Goal: Book appointment/travel/reservation

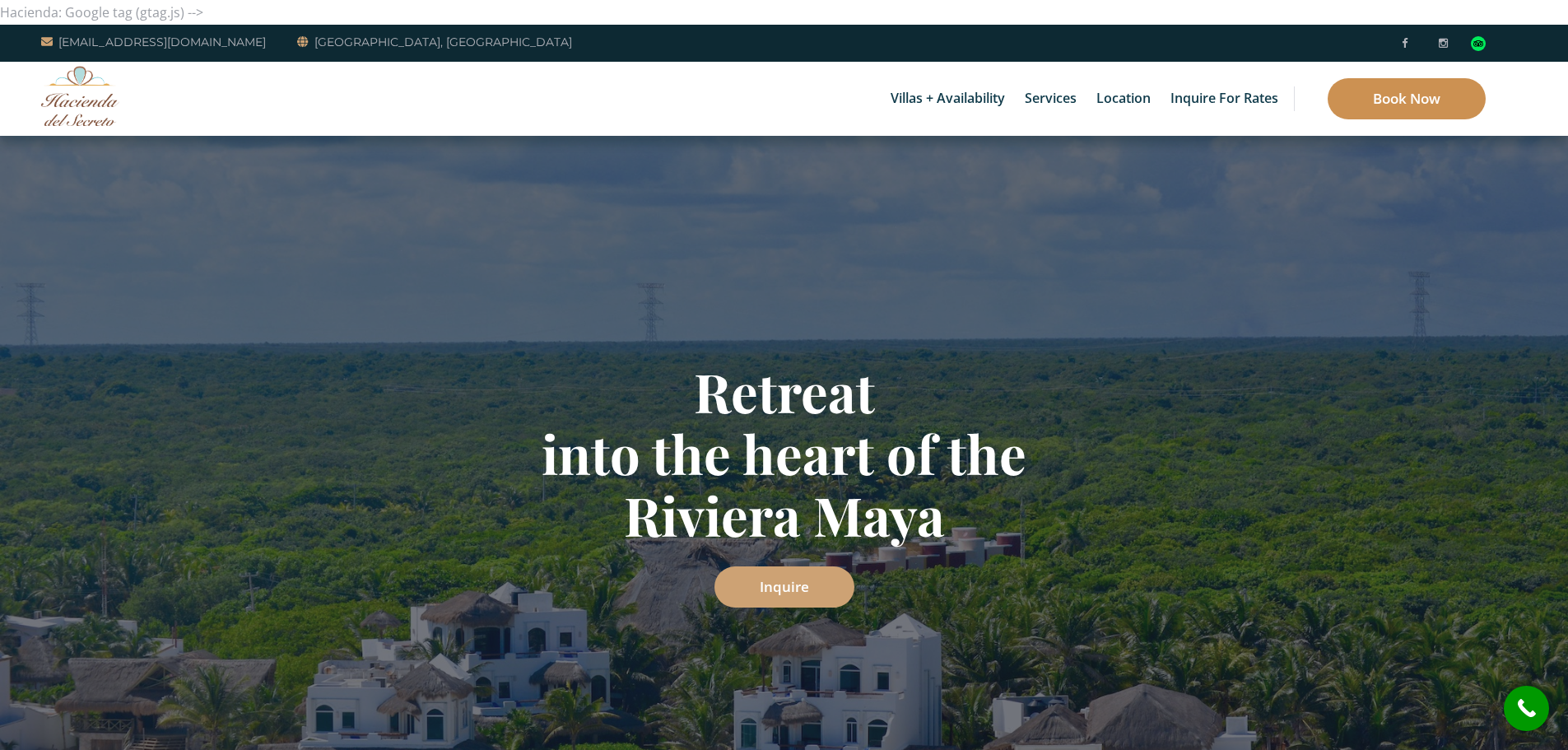
click at [1394, 105] on link "Book Now" at bounding box center [1406, 99] width 158 height 42
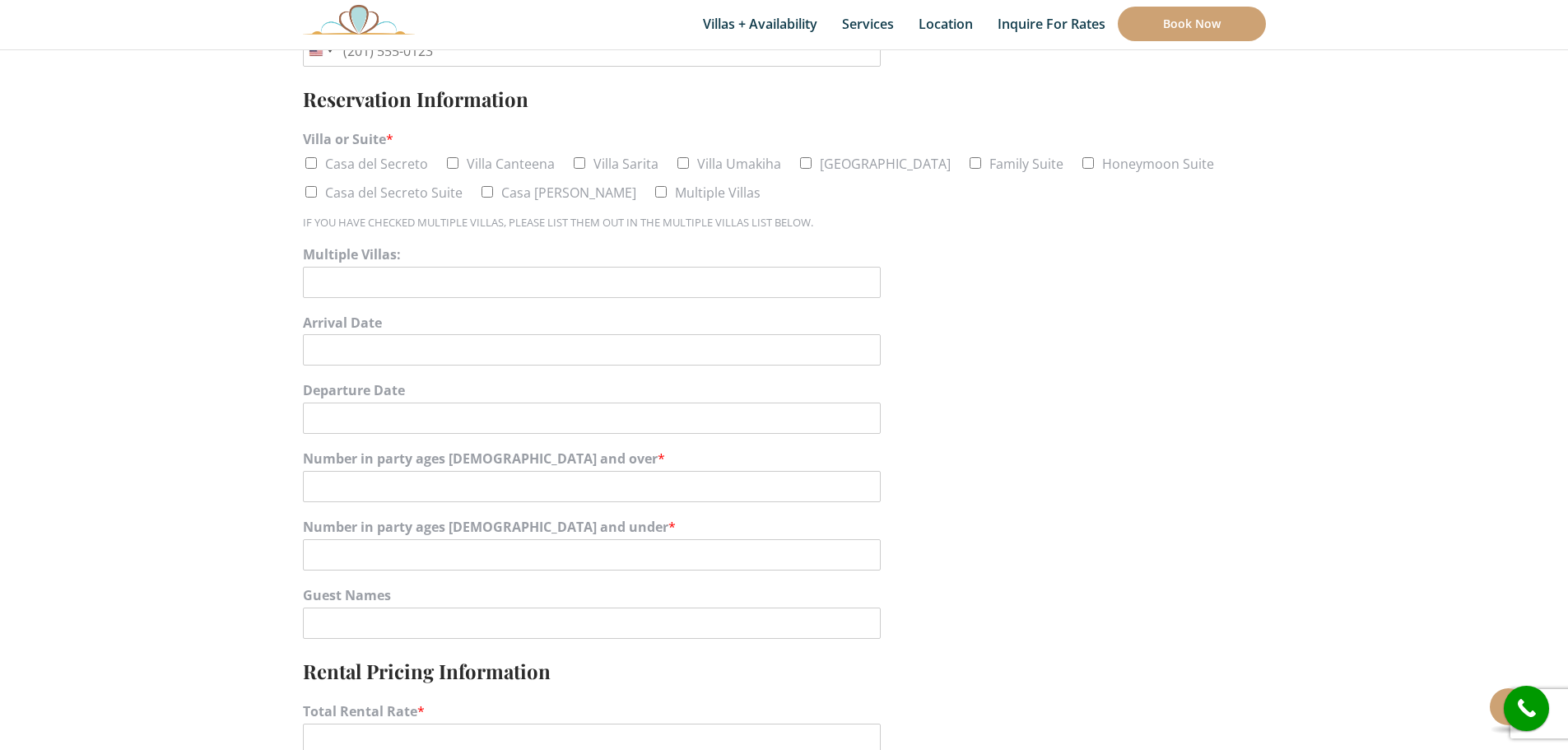
scroll to position [823, 0]
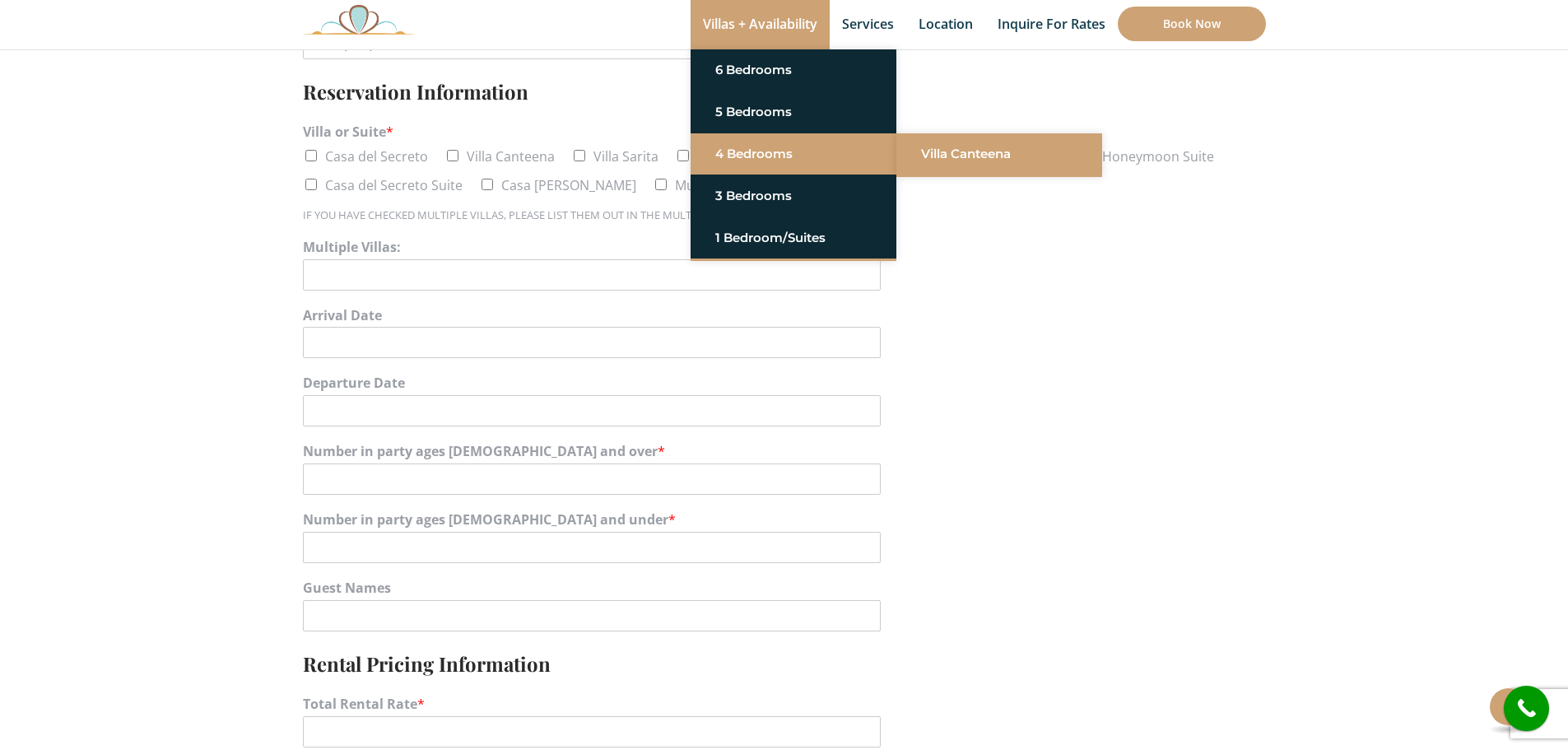
click at [975, 147] on link "Villa Canteena" at bounding box center [999, 153] width 157 height 29
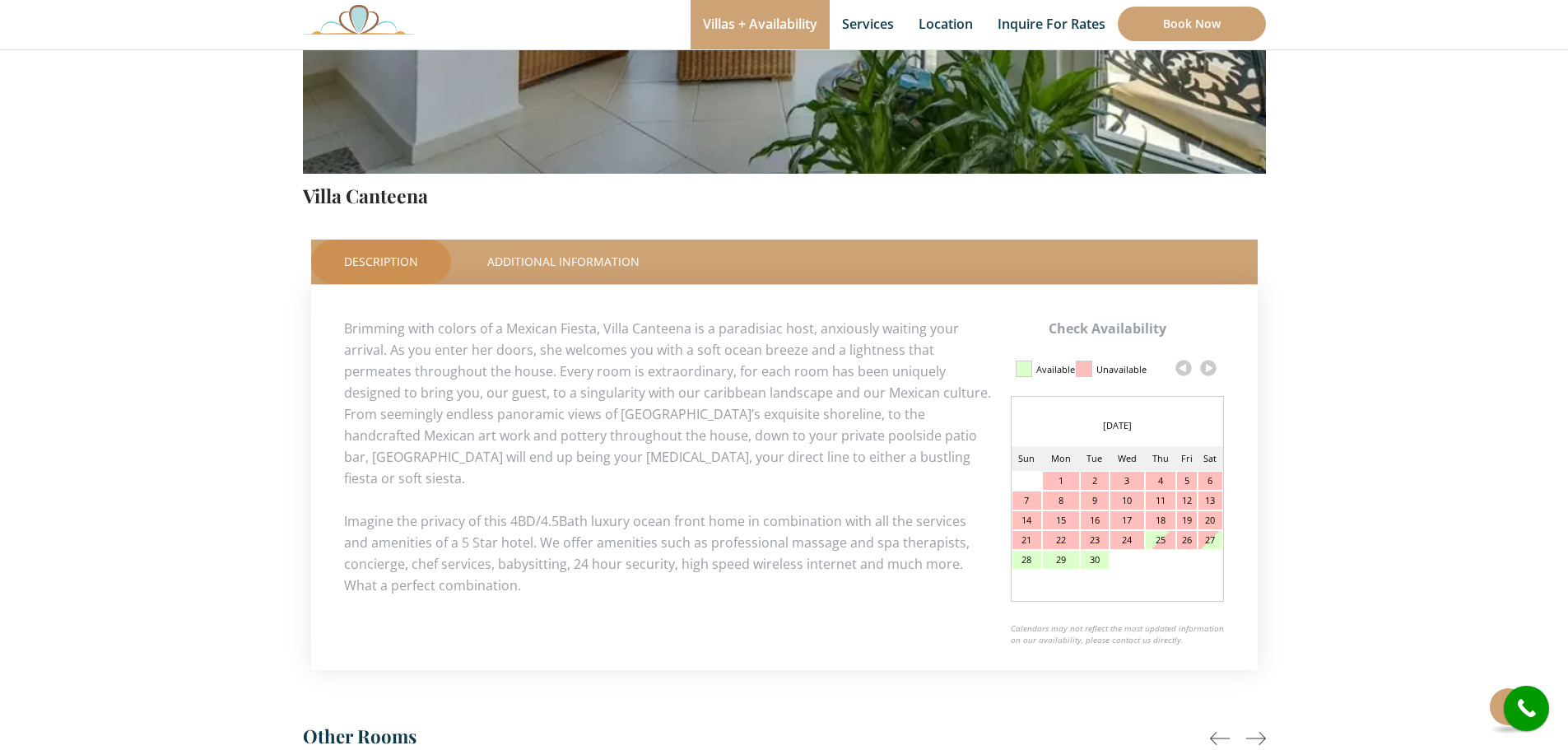
scroll to position [576, 0]
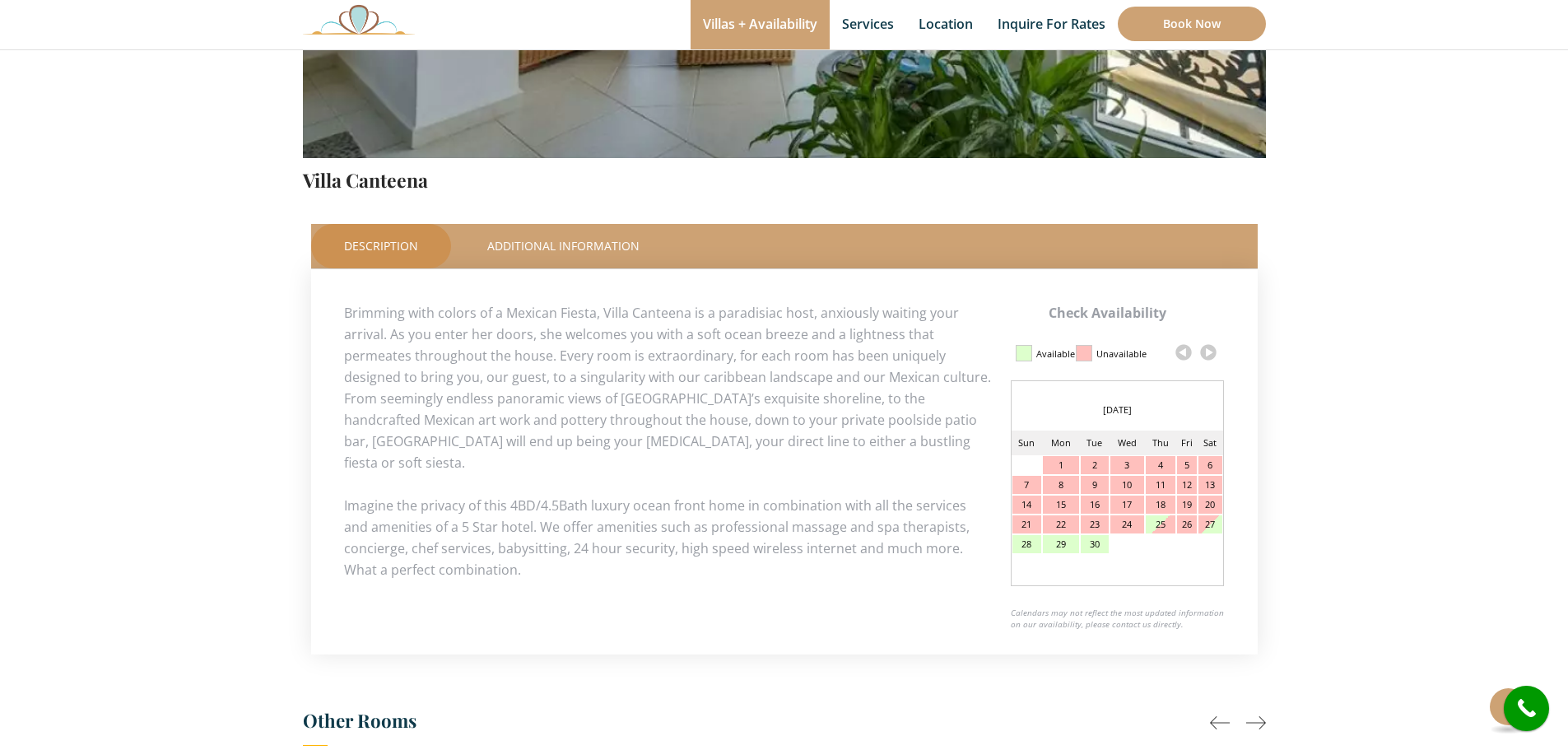
click at [1212, 352] on link at bounding box center [1208, 352] width 25 height 25
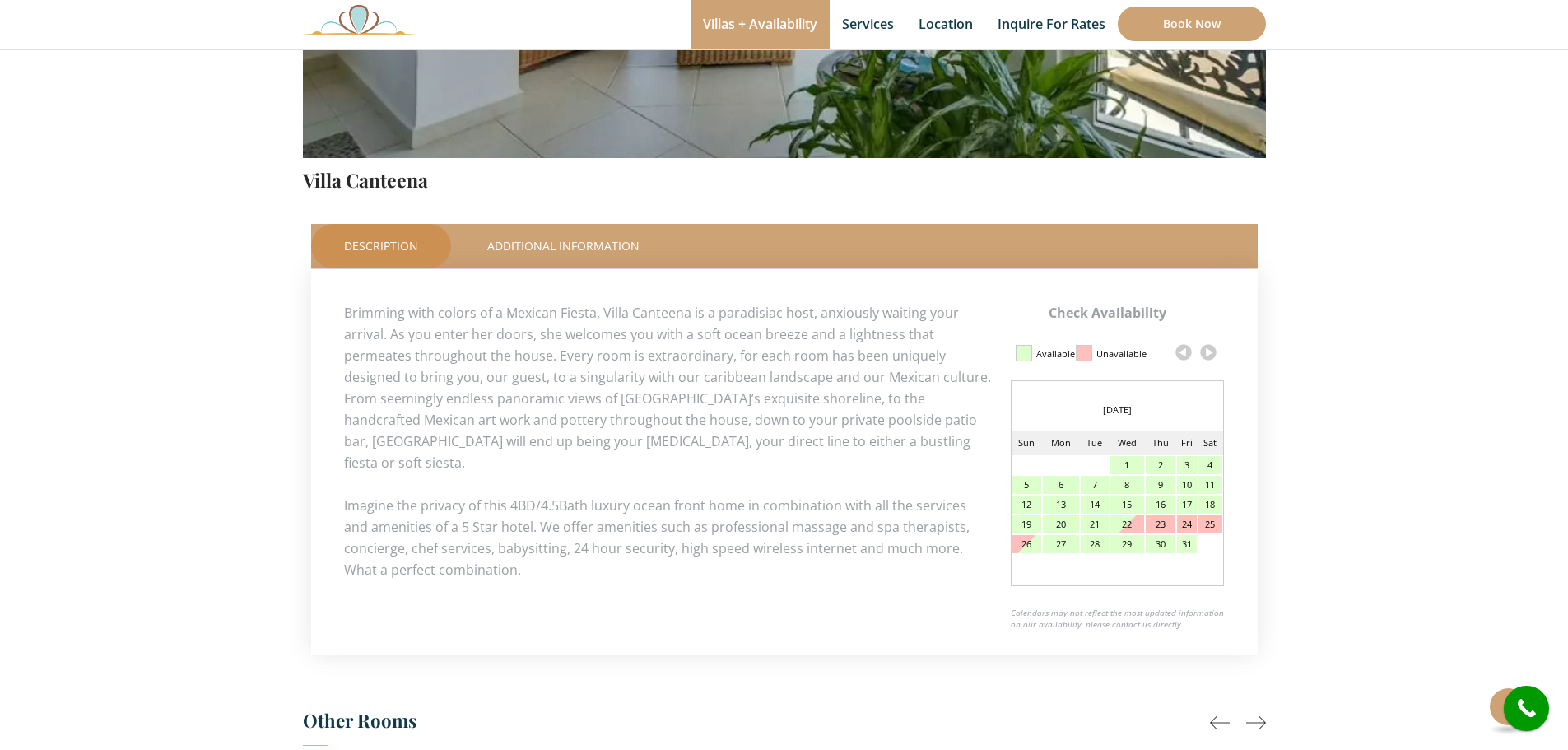
click at [1212, 352] on link at bounding box center [1208, 352] width 25 height 25
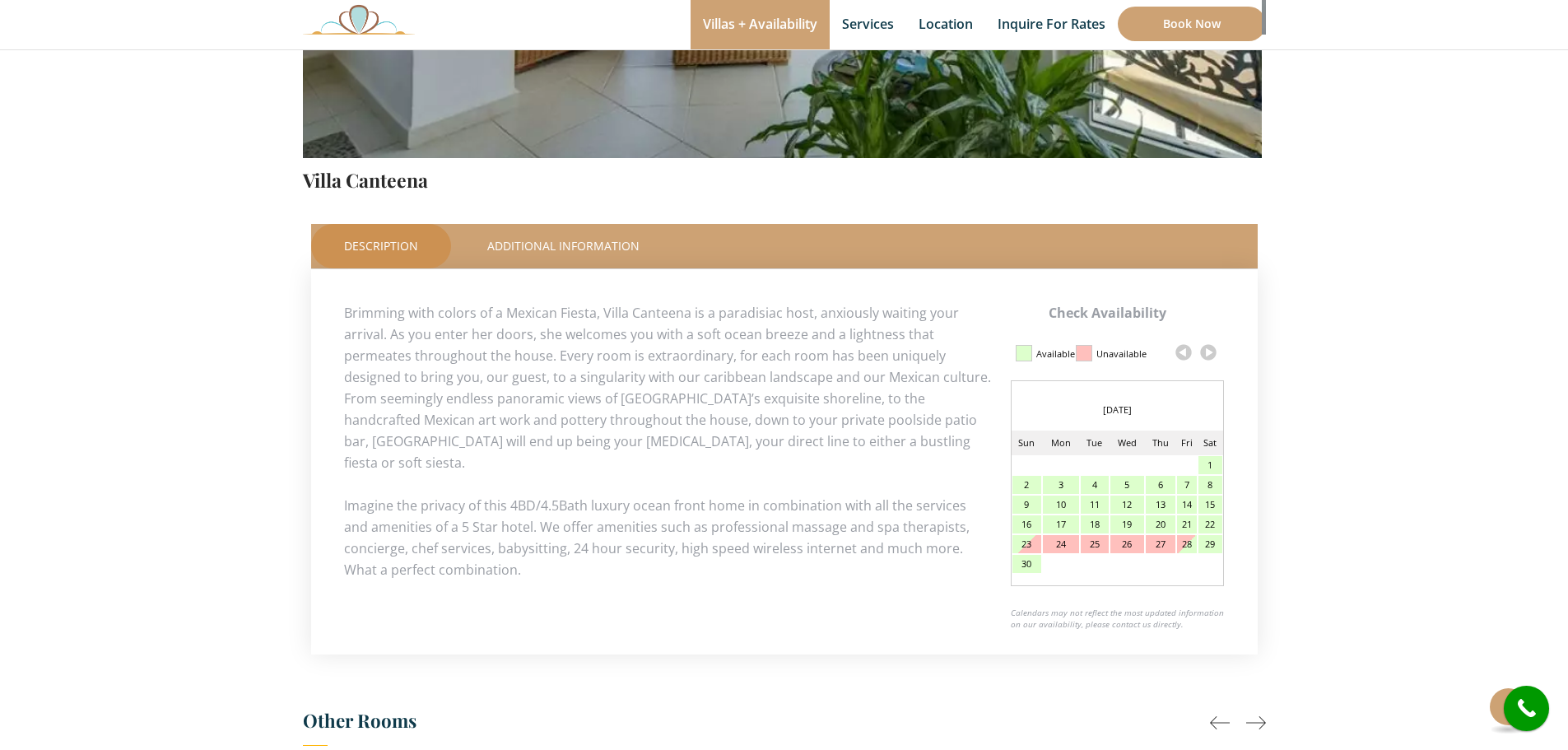
click at [1212, 352] on link at bounding box center [1208, 352] width 25 height 25
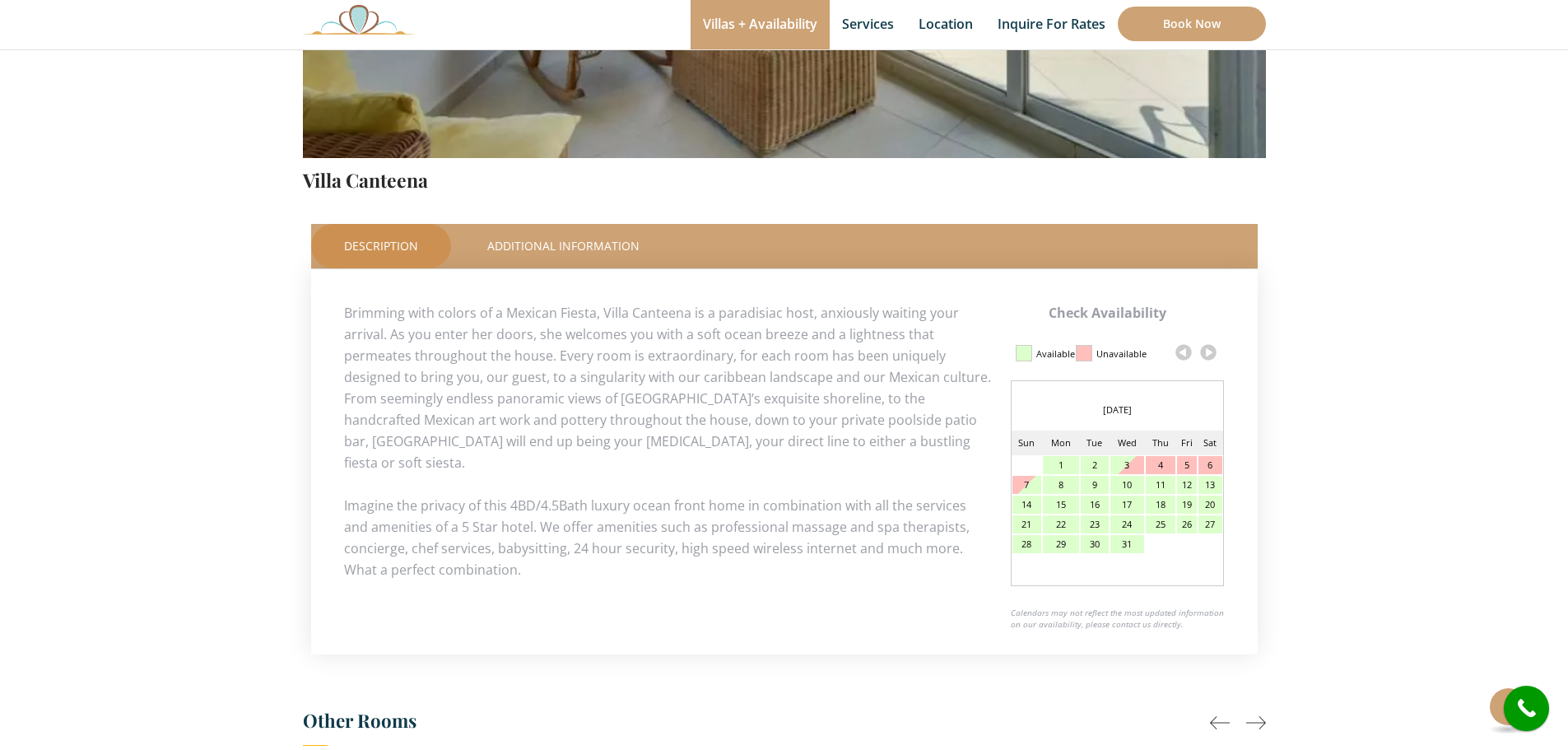
click at [1098, 527] on div "23" at bounding box center [1095, 524] width 28 height 18
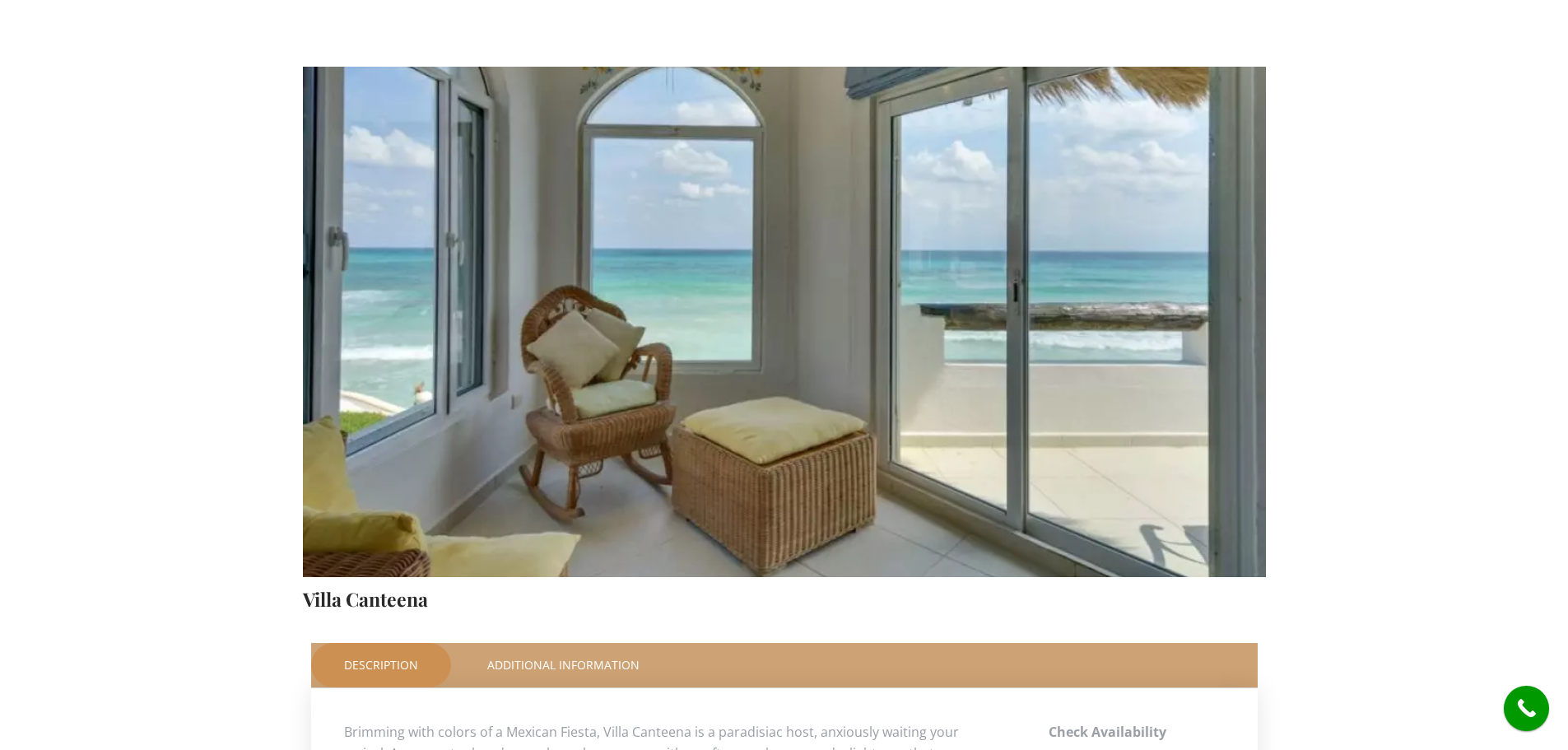
scroll to position [82, 0]
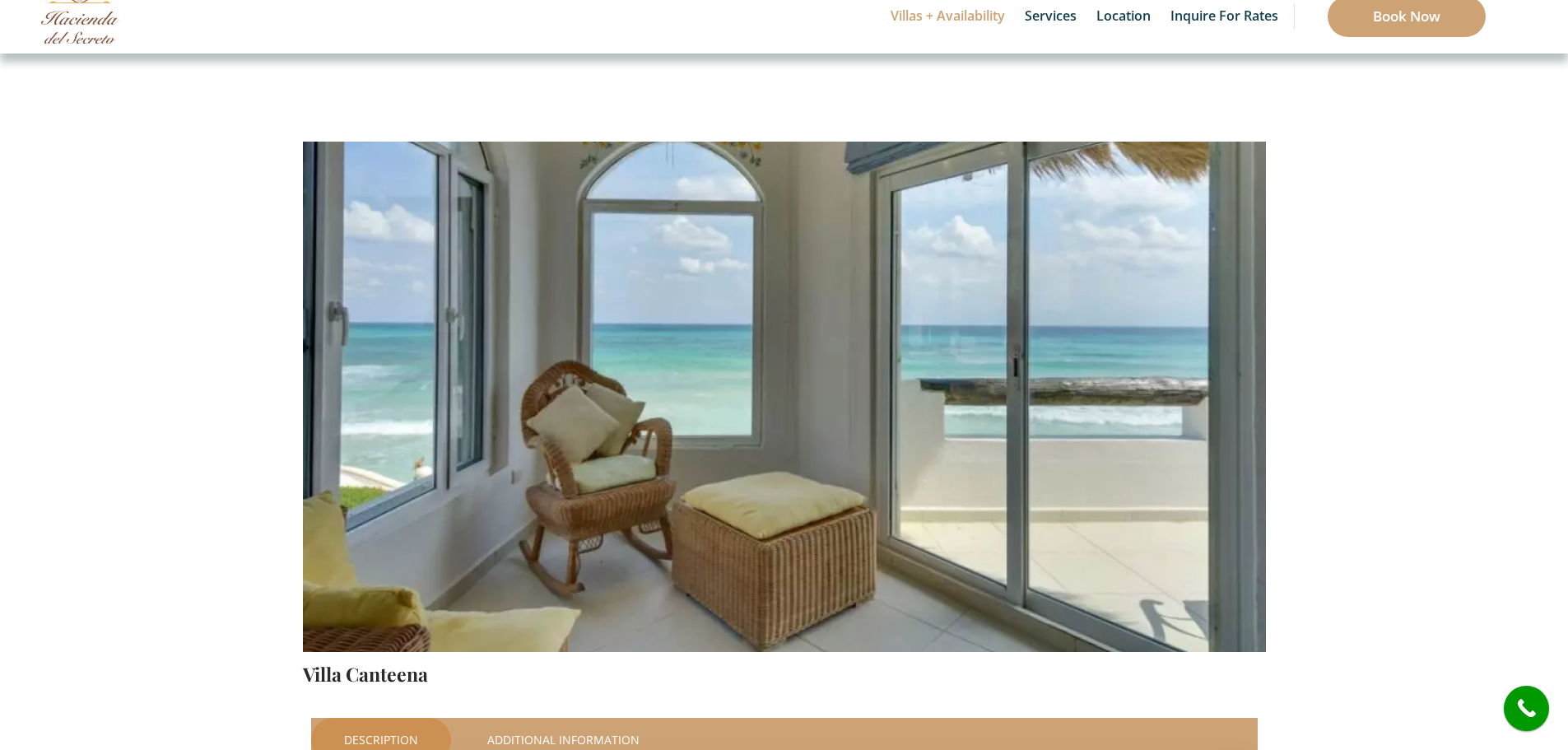
click at [750, 31] on div "Villas + Availability 6 Bedrooms Casa del Secreto 5 Bedrooms Villa Sarita Villa…" at bounding box center [784, 16] width 1568 height 74
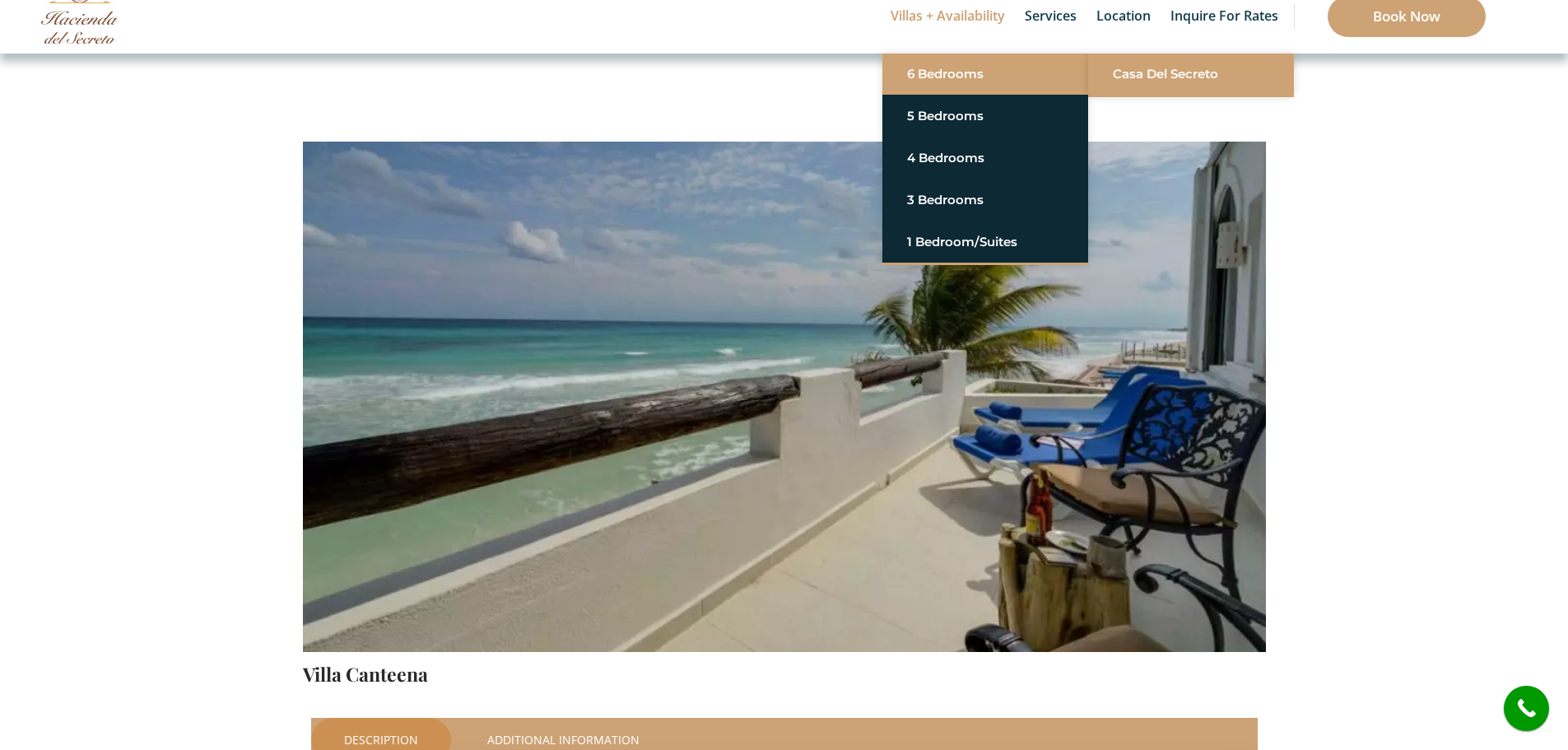
click at [1142, 77] on link "Casa del Secreto" at bounding box center [1191, 74] width 157 height 29
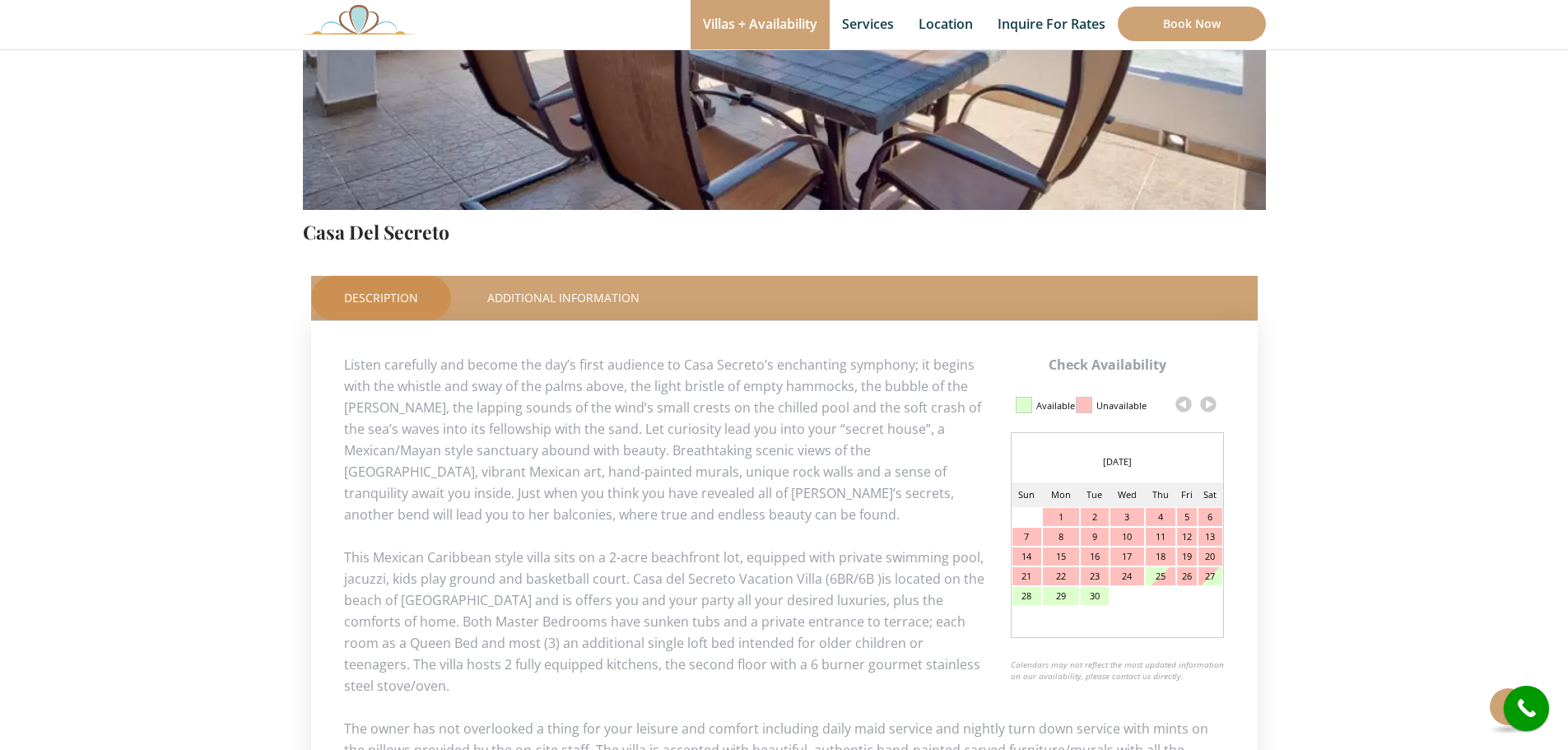
scroll to position [576, 0]
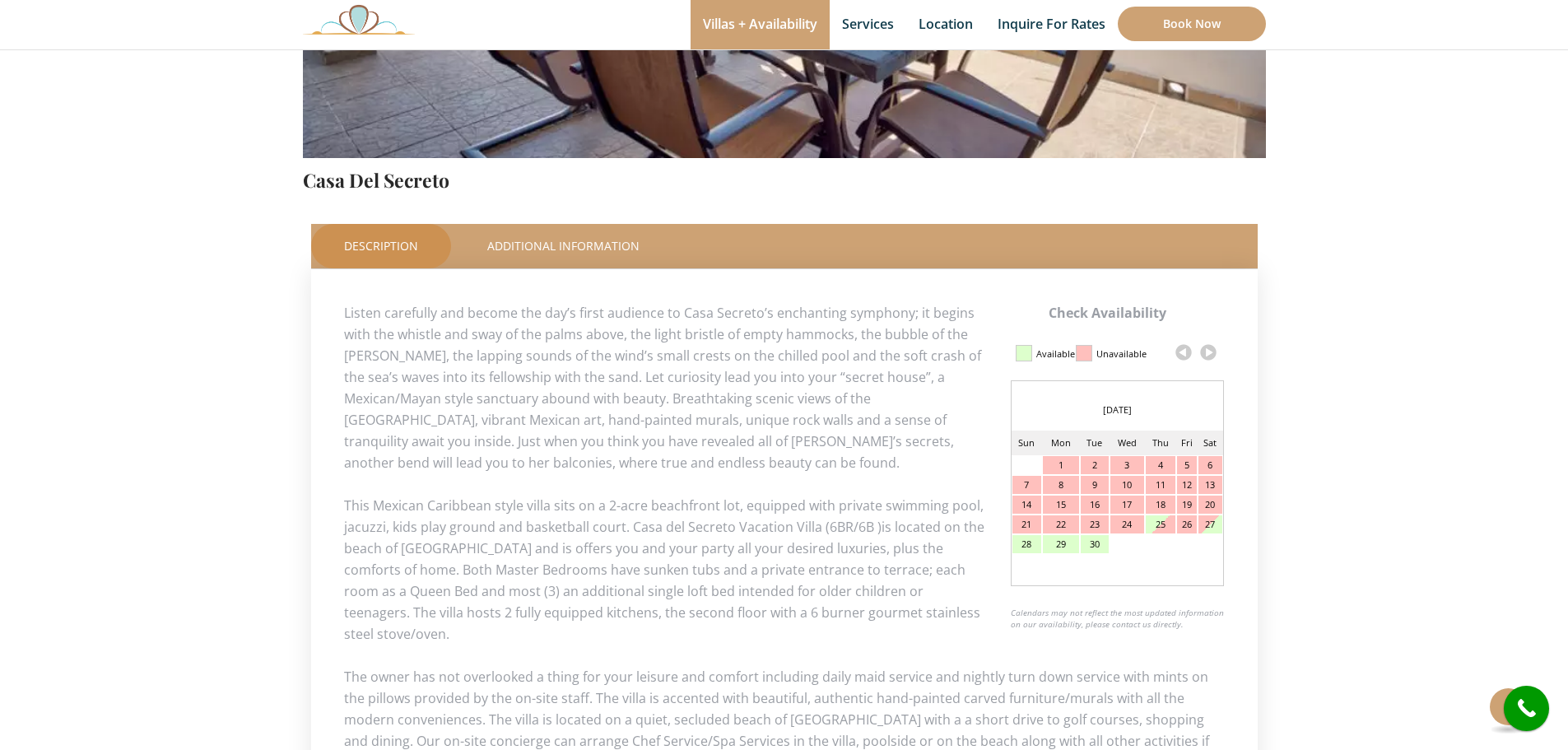
click at [1211, 355] on link at bounding box center [1208, 352] width 25 height 25
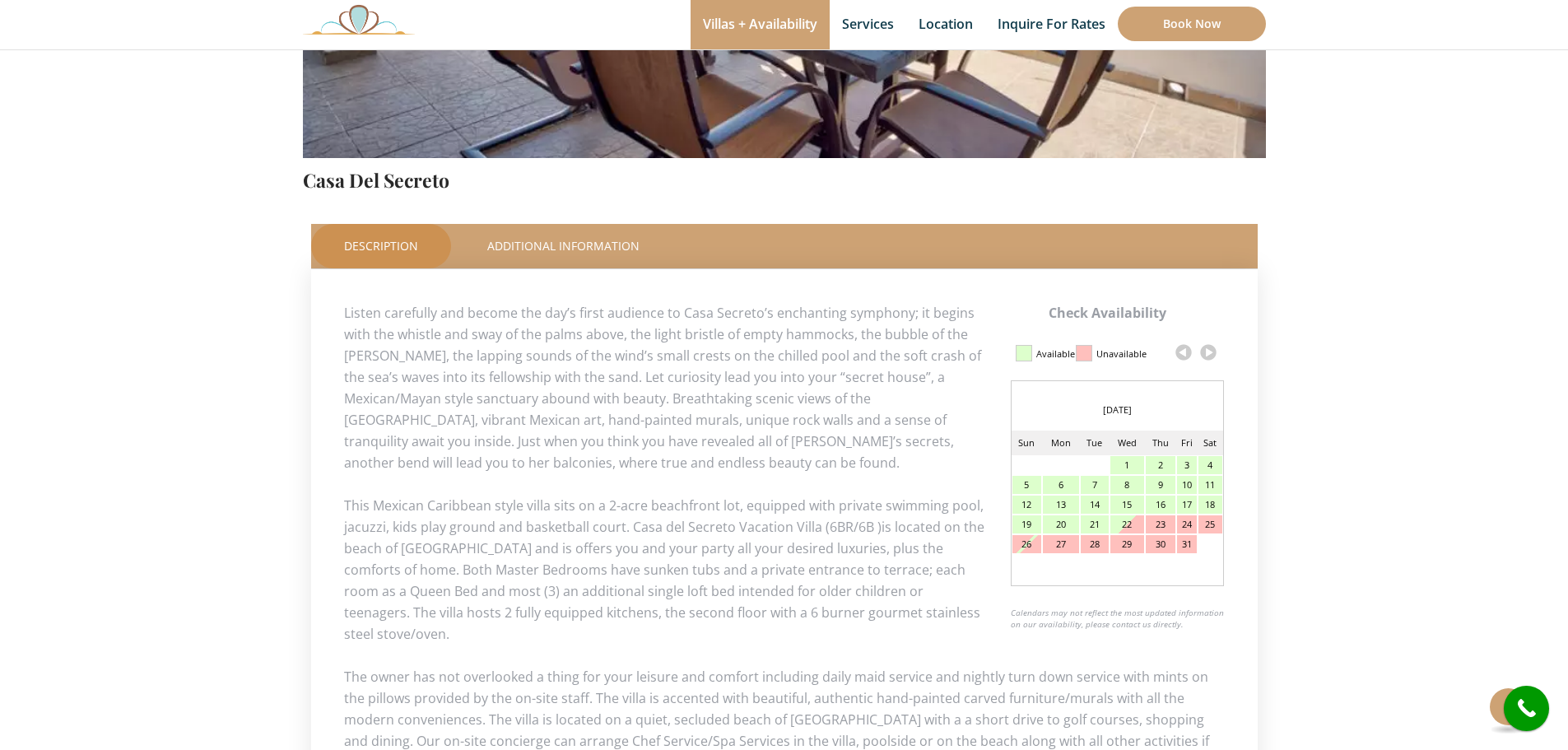
click at [1210, 355] on link at bounding box center [1208, 352] width 25 height 25
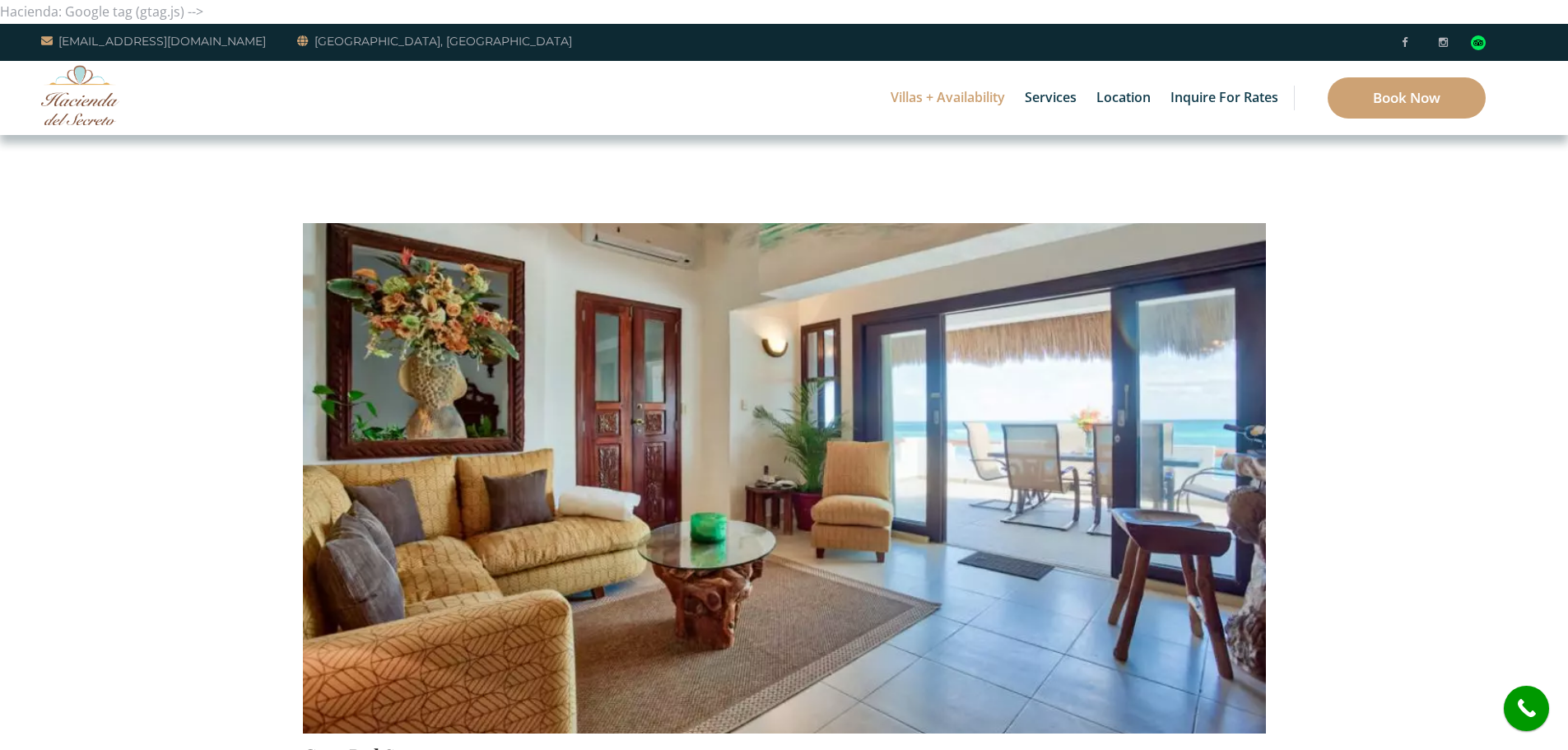
scroll to position [0, 0]
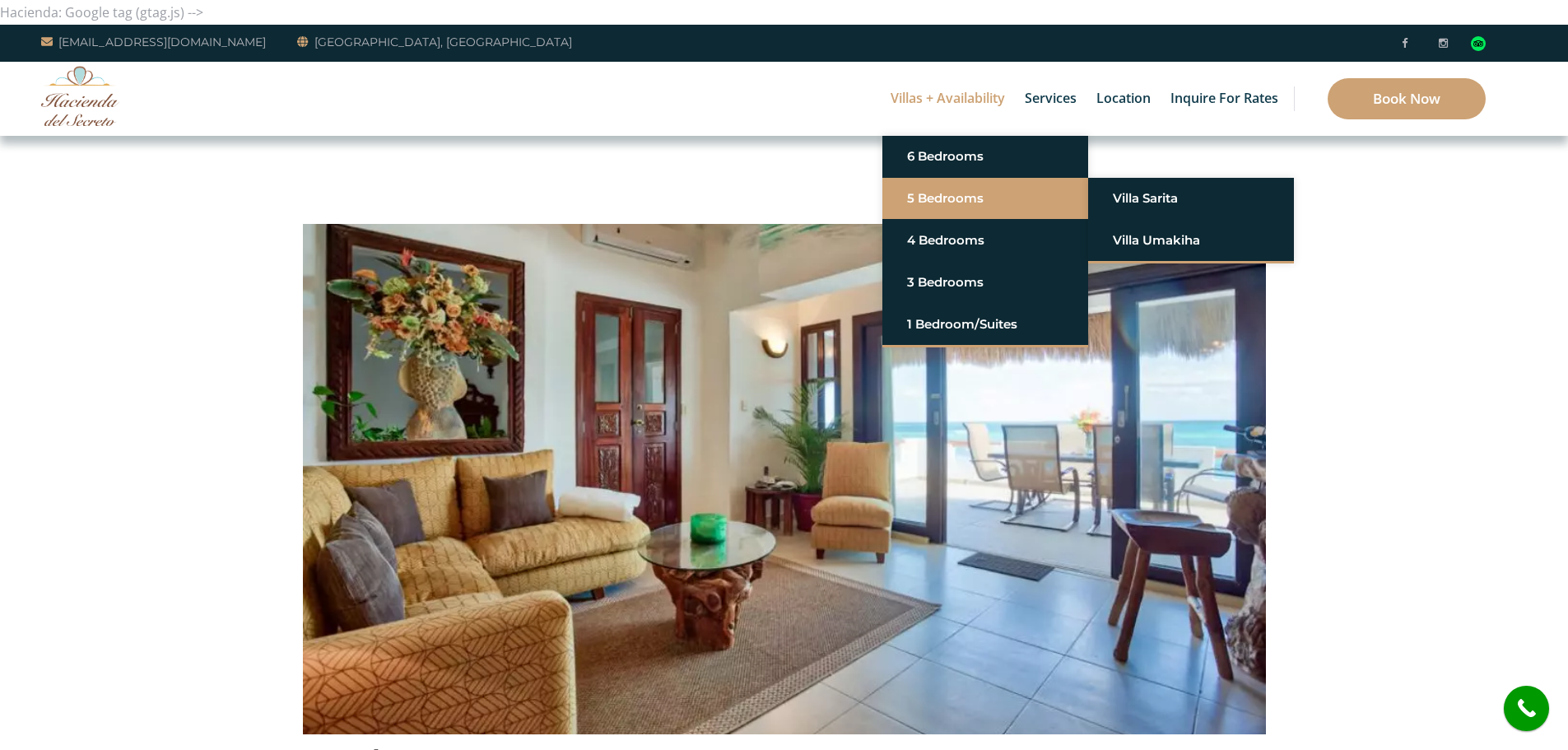
click at [922, 197] on link "5 Bedrooms" at bounding box center [985, 197] width 157 height 29
click at [1152, 197] on link "Villa Sarita" at bounding box center [1191, 197] width 157 height 29
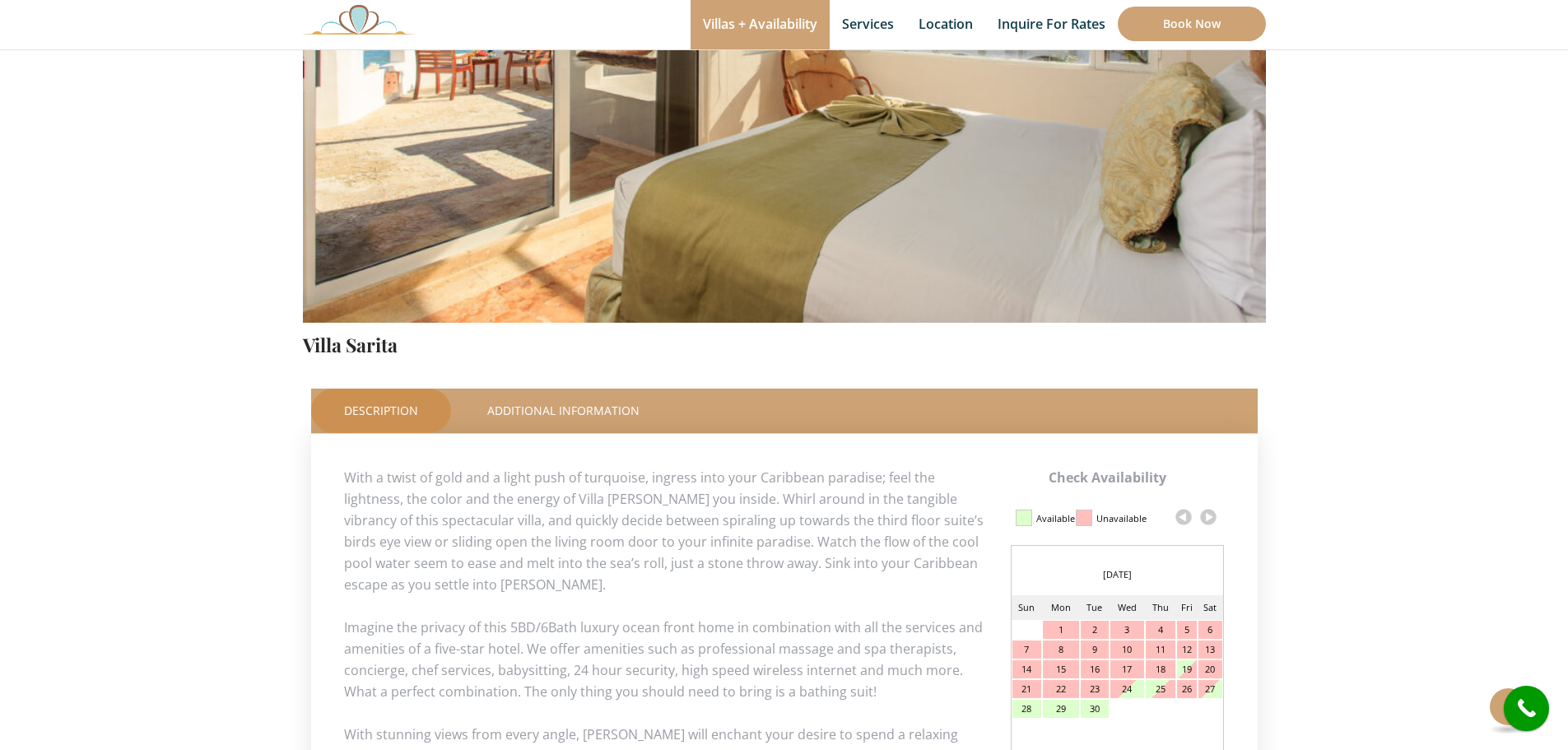
scroll to position [658, 0]
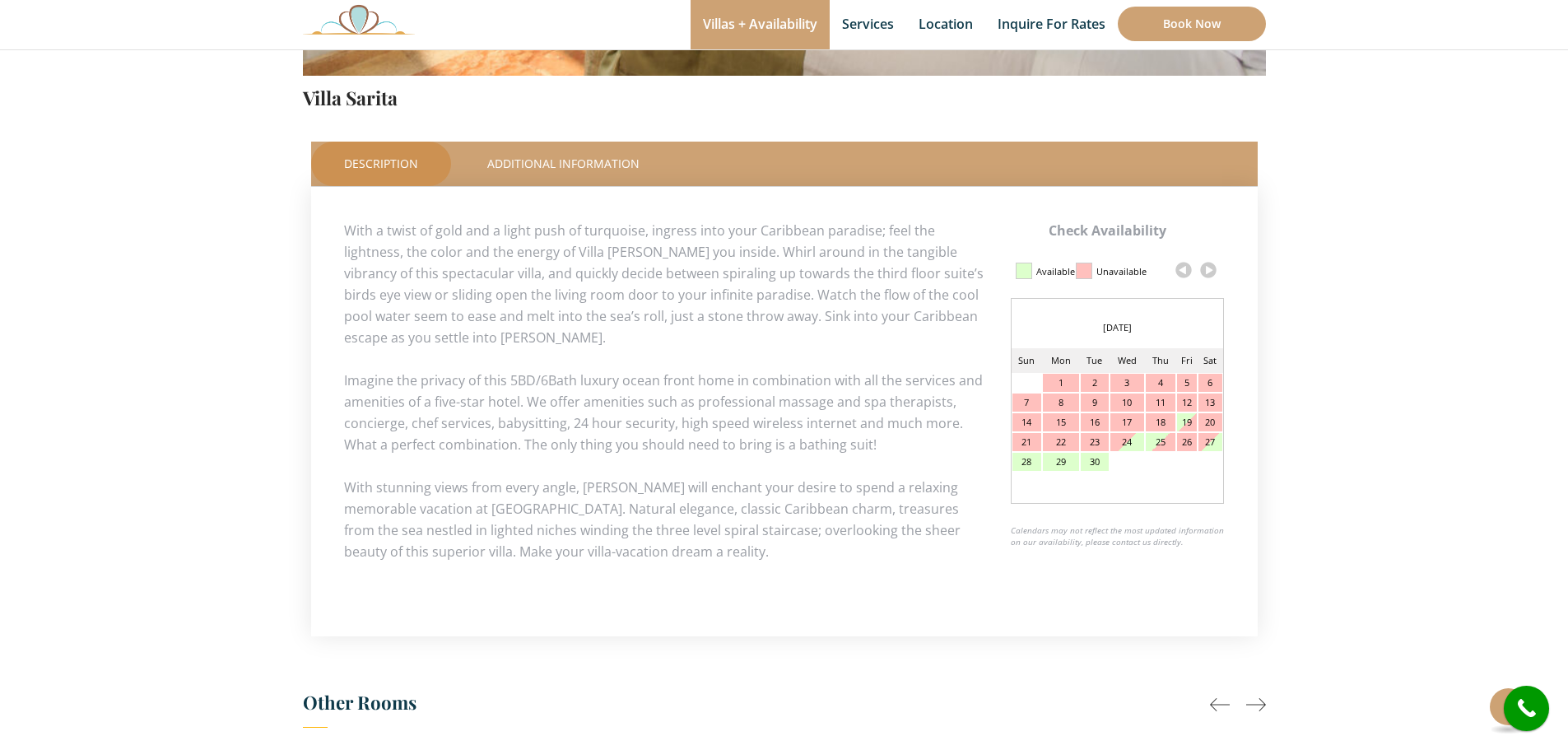
click at [1208, 265] on link at bounding box center [1208, 270] width 25 height 25
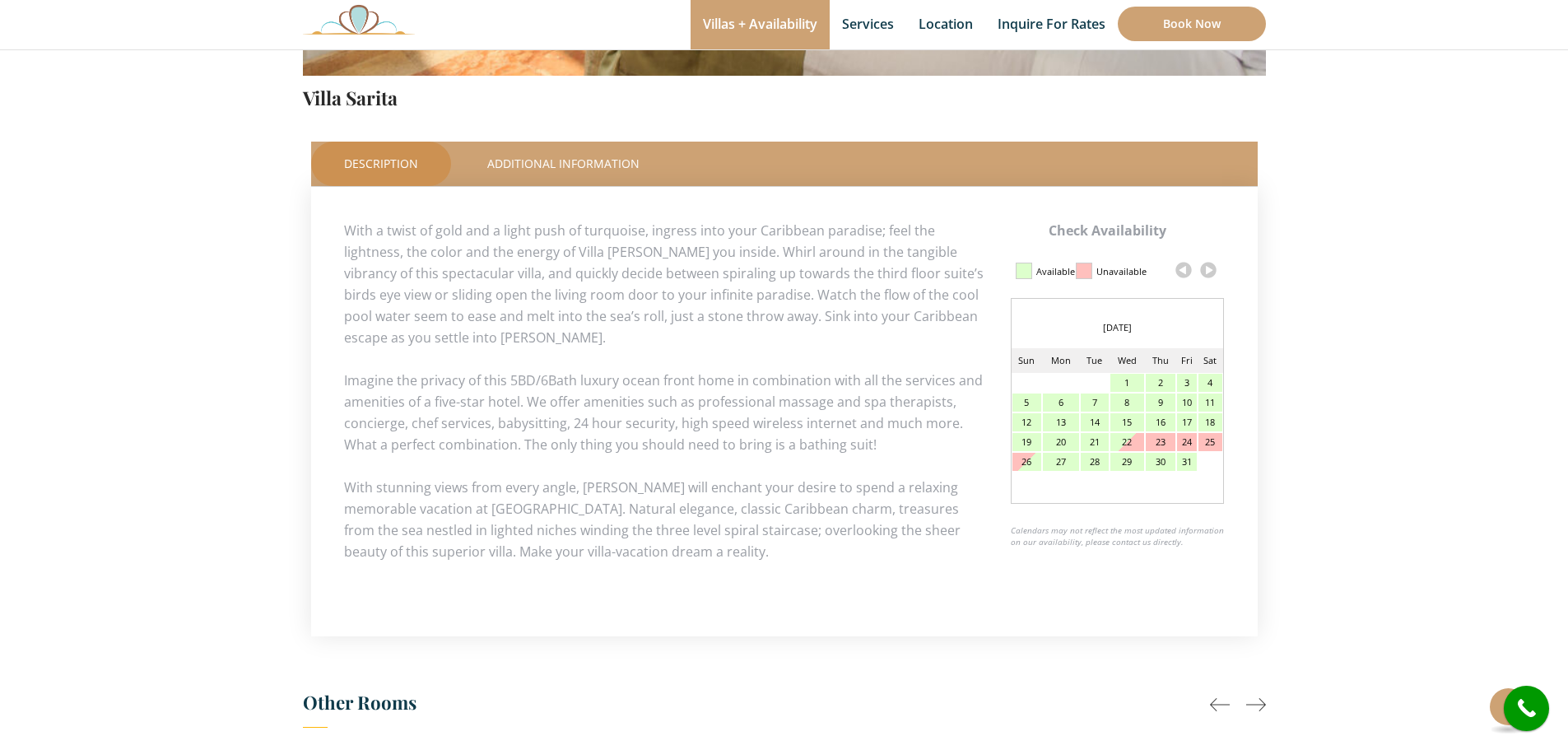
click at [1208, 265] on link at bounding box center [1208, 270] width 25 height 25
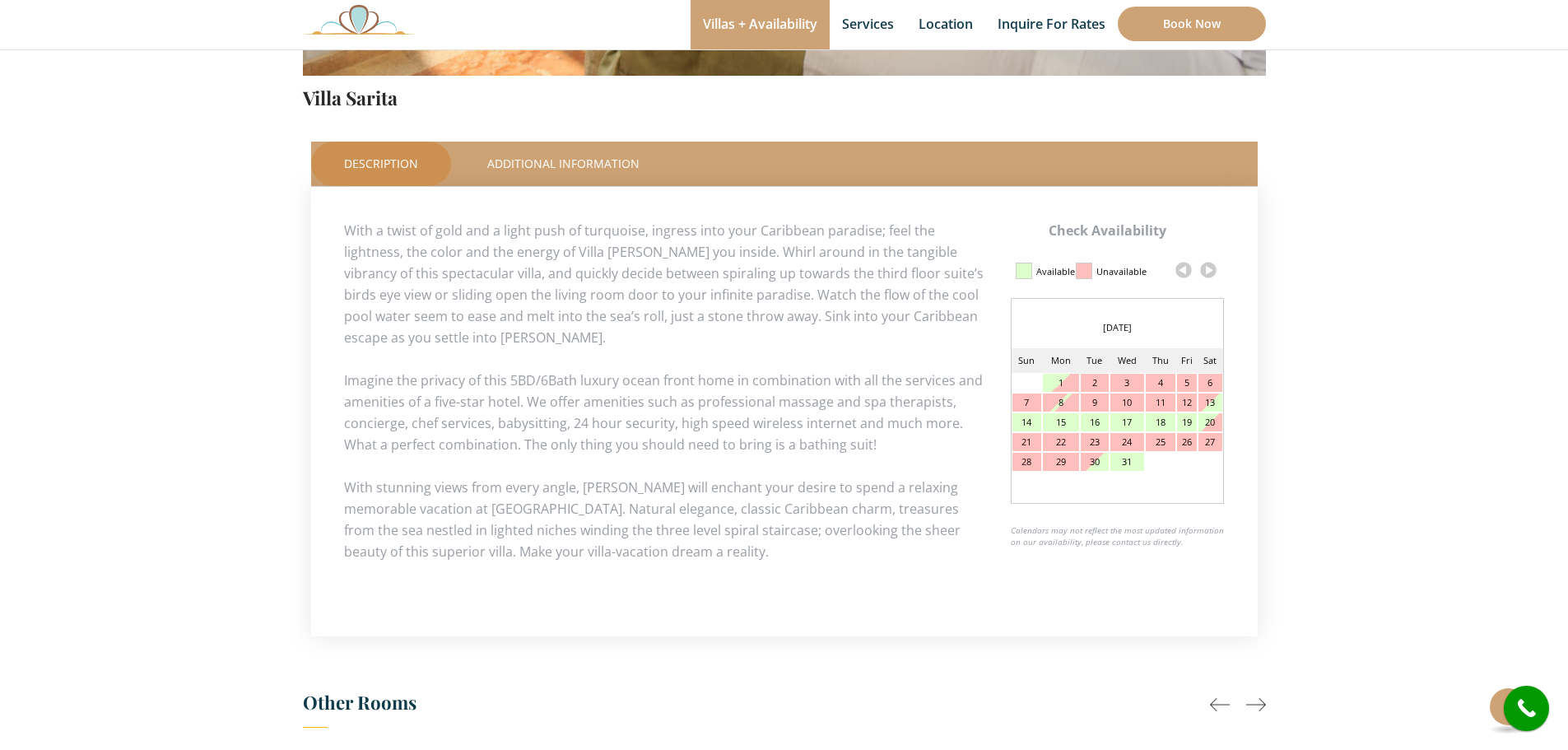
scroll to position [272, 0]
